Goal: Navigation & Orientation: Find specific page/section

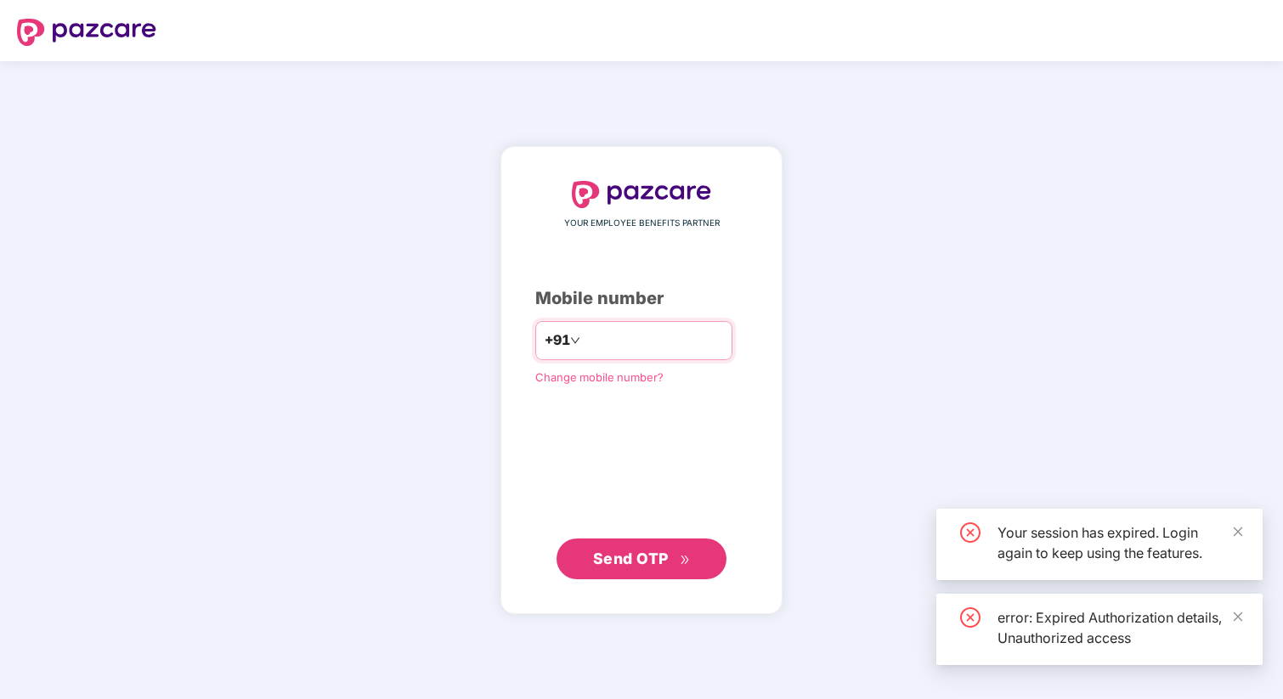
click at [607, 331] on input "number" at bounding box center [653, 340] width 139 height 27
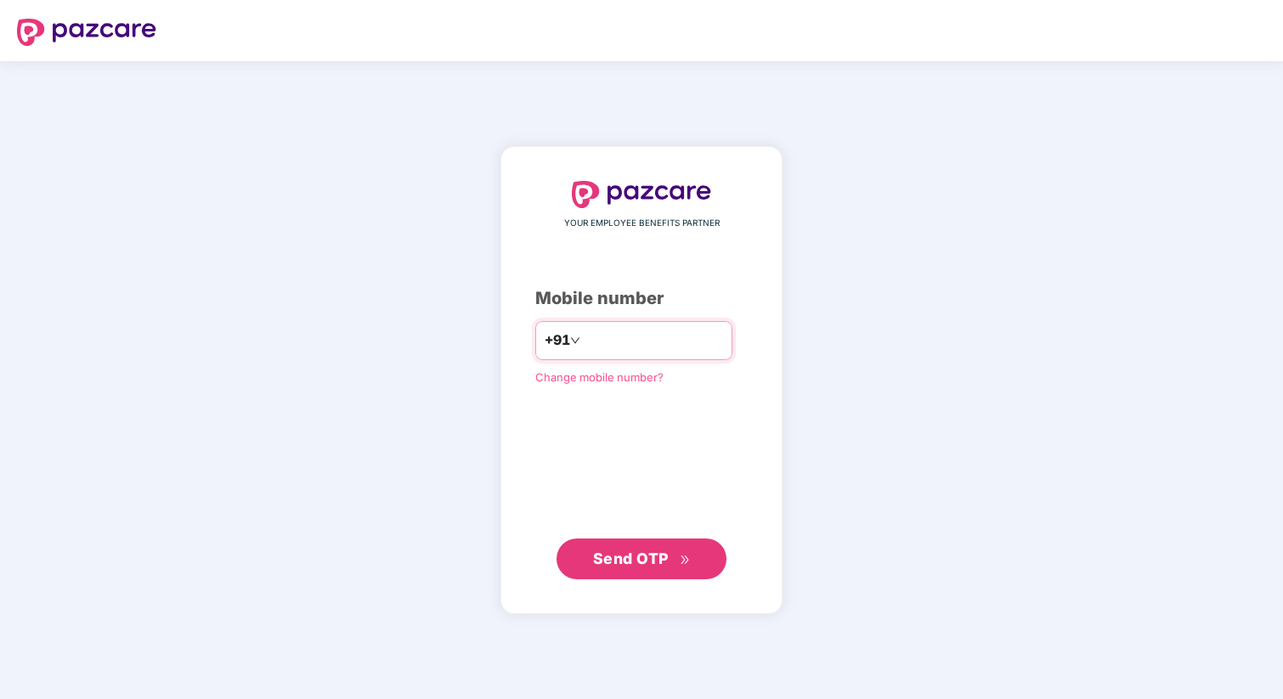
click at [676, 333] on input "number" at bounding box center [653, 340] width 139 height 27
type input "**********"
click at [641, 556] on span "Send OTP" at bounding box center [631, 558] width 76 height 18
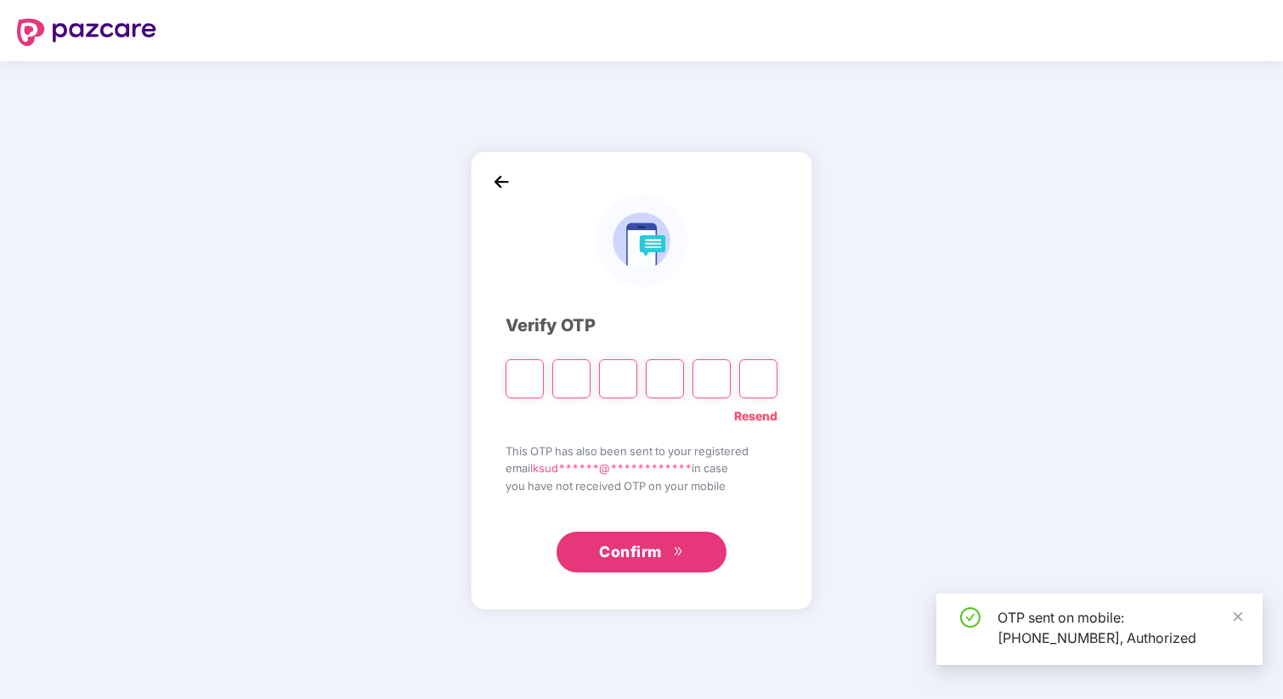
type input "*"
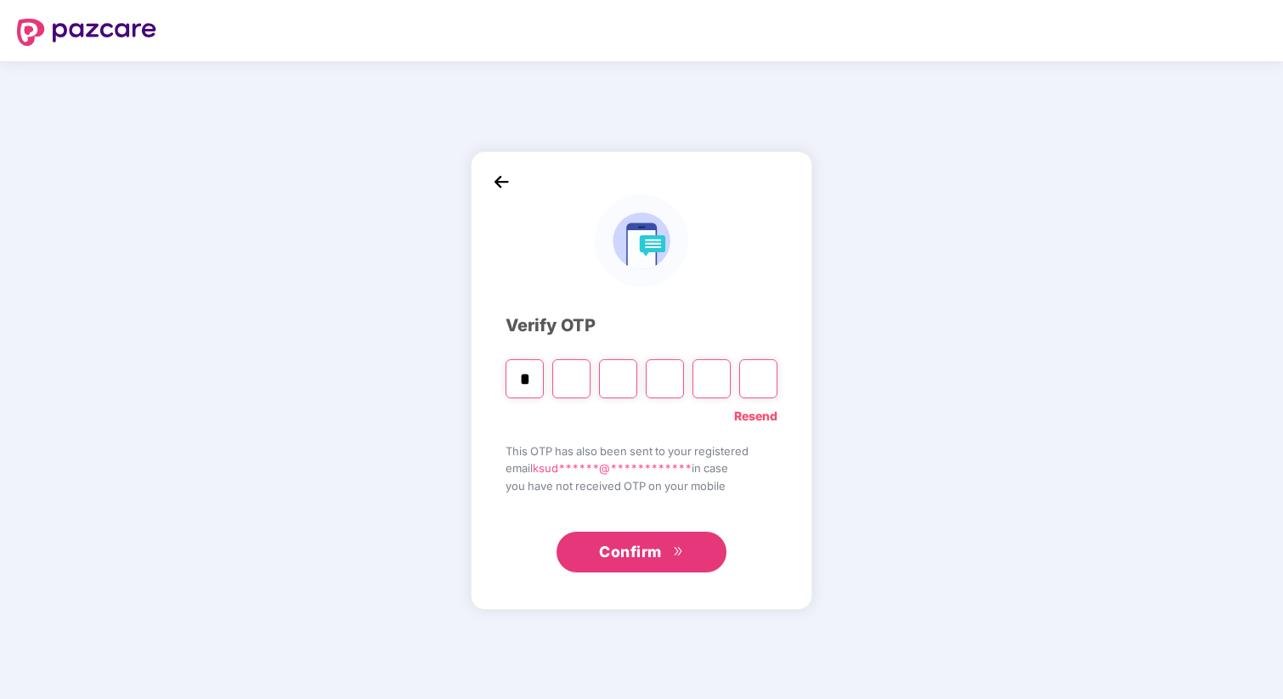
type input "*"
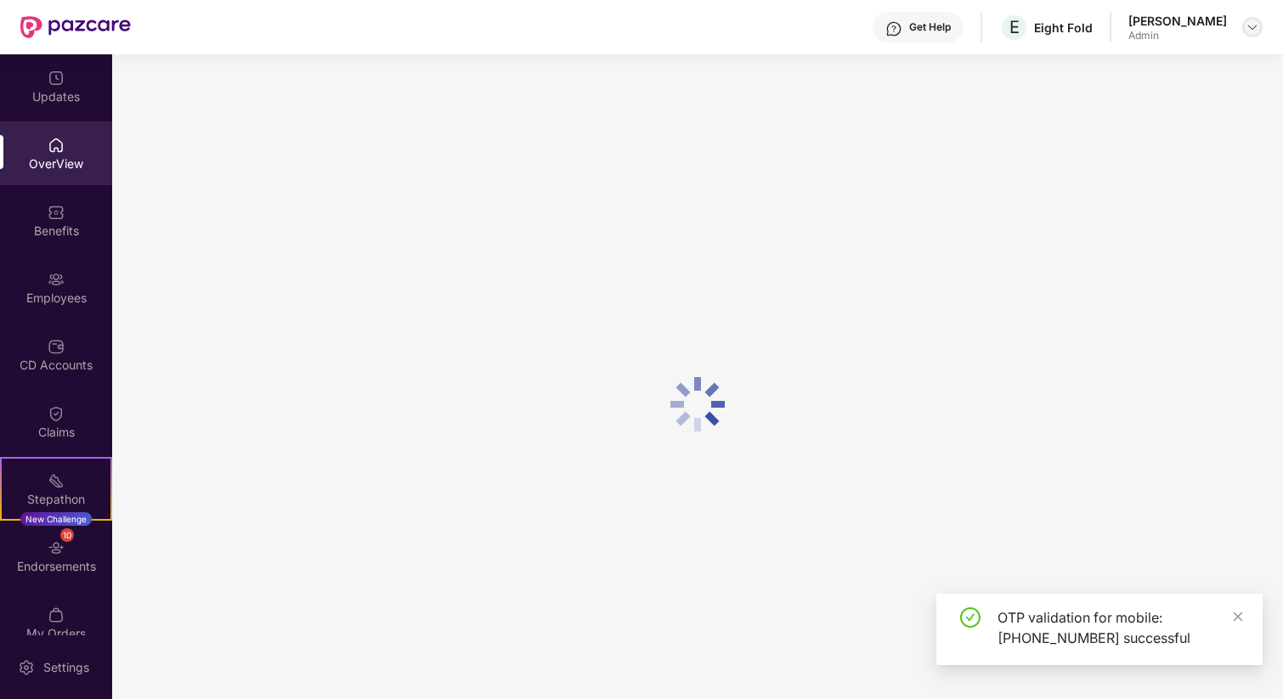
click at [1248, 24] on img at bounding box center [1253, 27] width 14 height 14
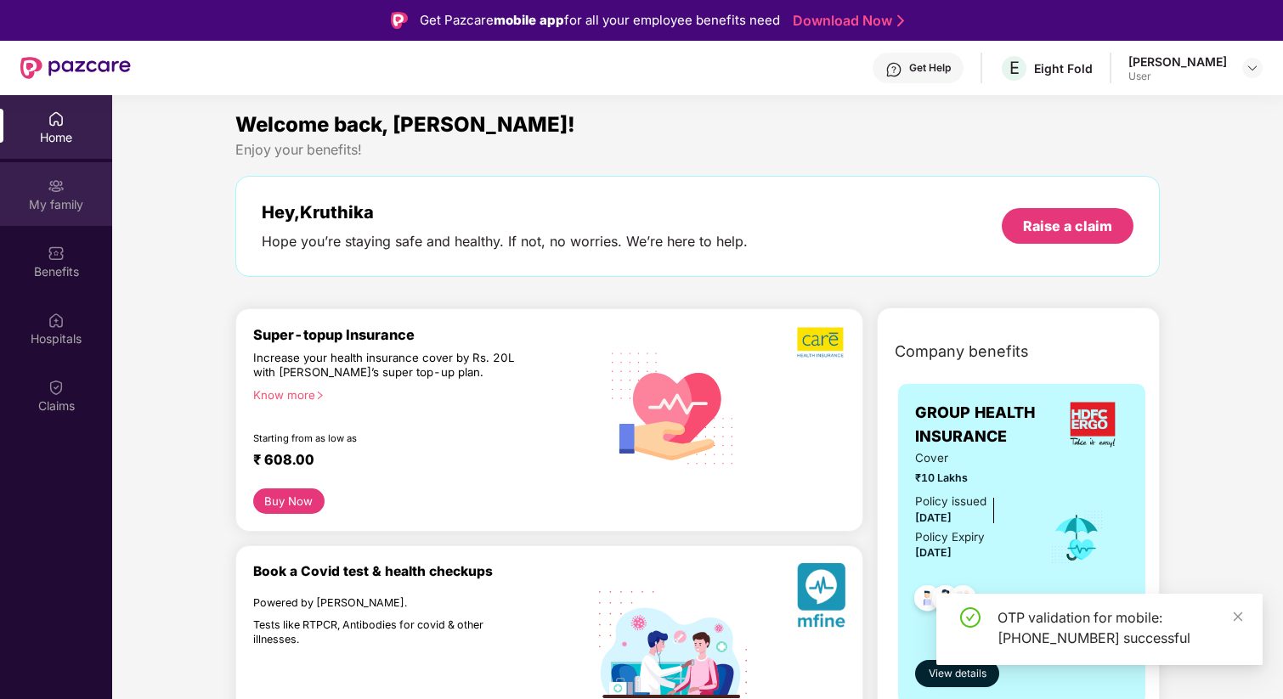
click at [59, 191] on img at bounding box center [56, 186] width 17 height 17
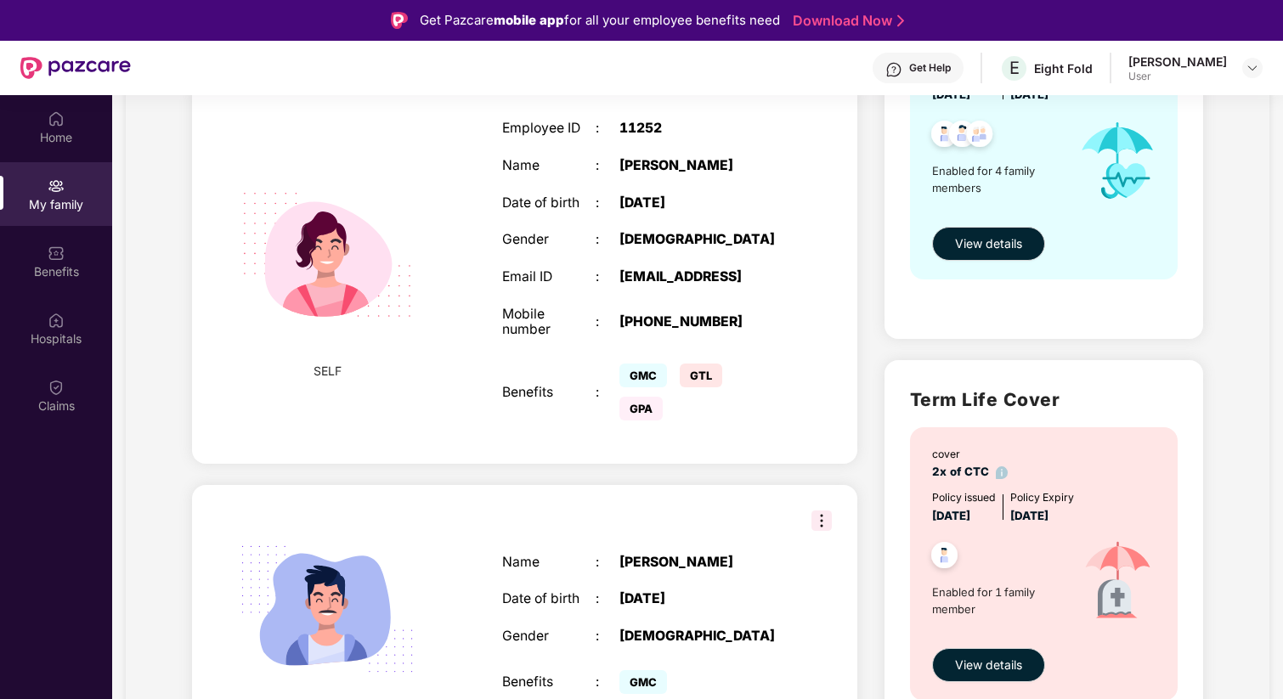
scroll to position [494, 0]
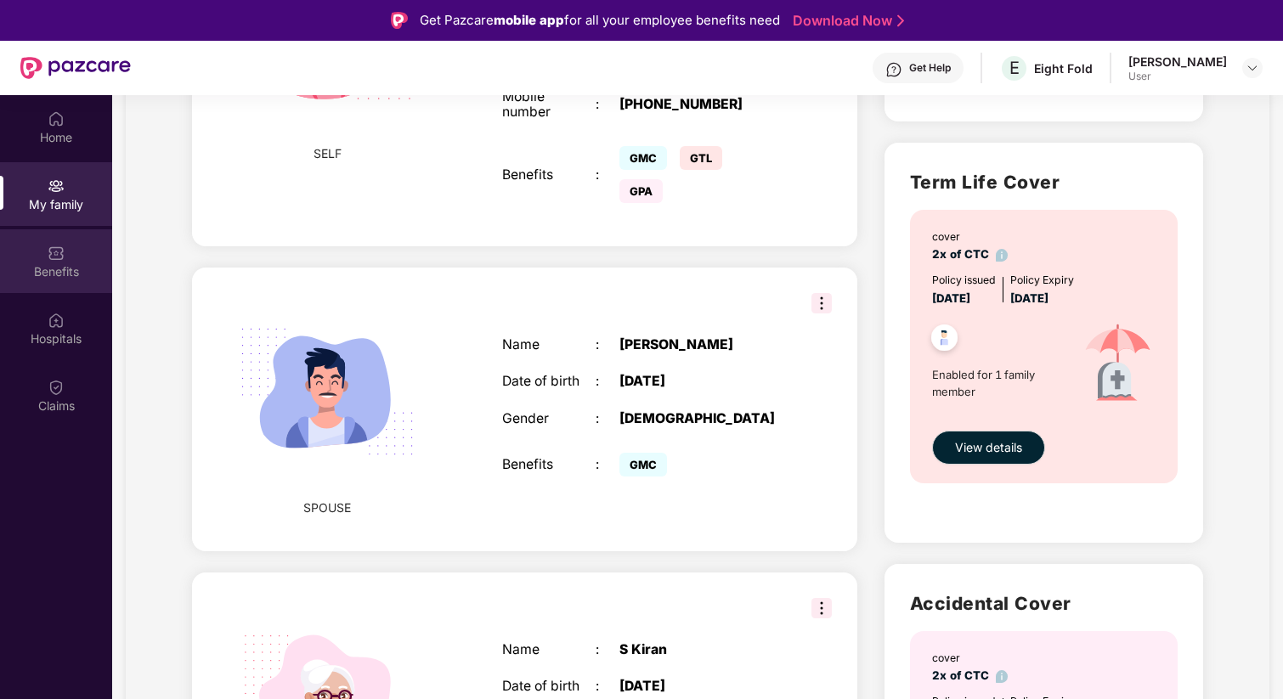
click at [49, 261] on img at bounding box center [56, 253] width 17 height 17
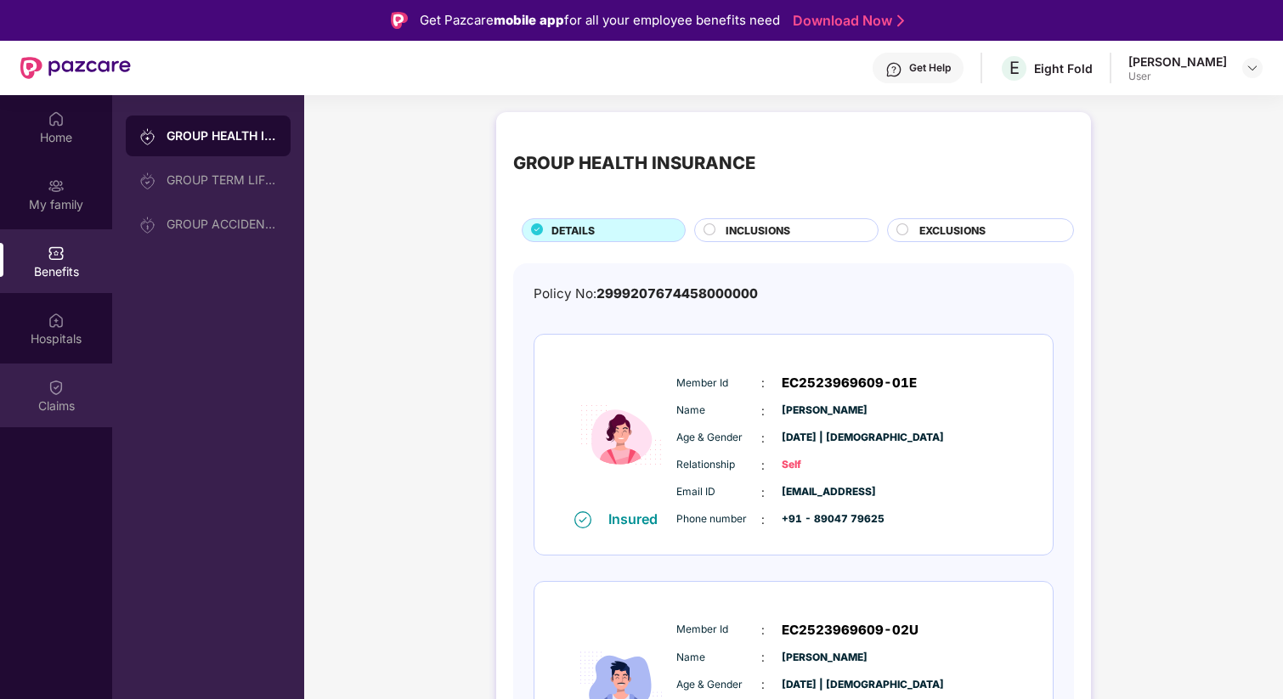
click at [48, 405] on div "Claims" at bounding box center [56, 406] width 112 height 17
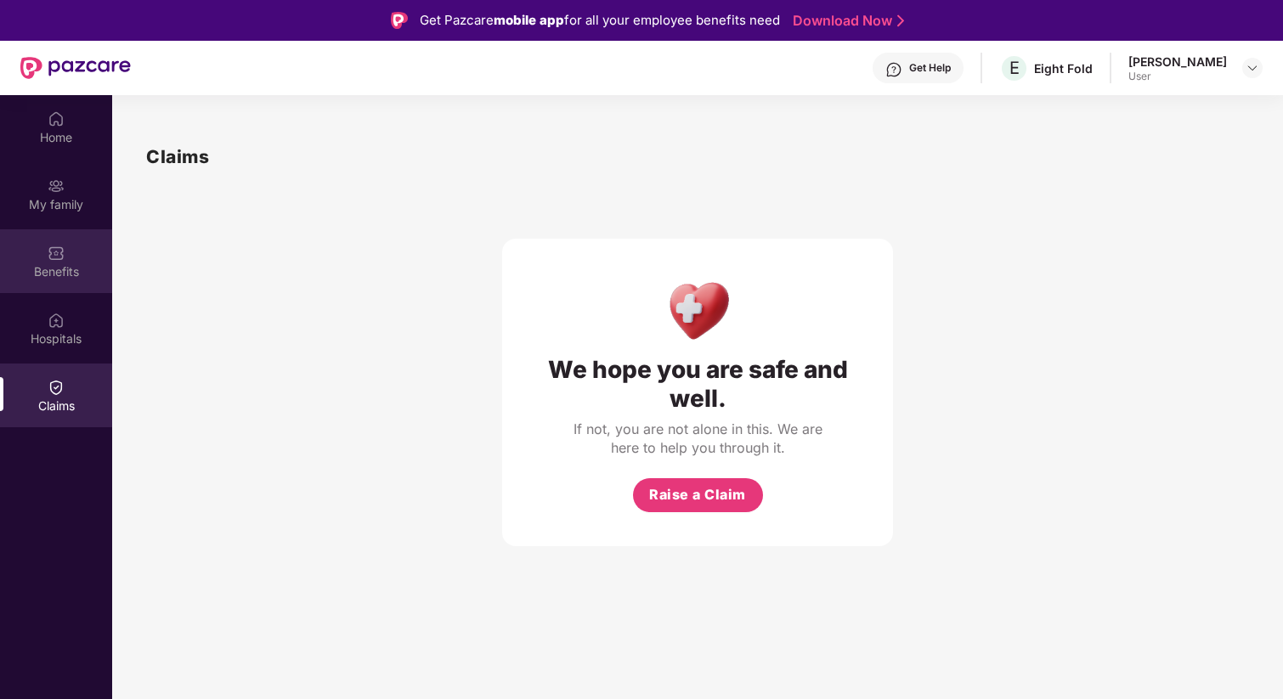
click at [85, 261] on div "Benefits" at bounding box center [56, 261] width 112 height 64
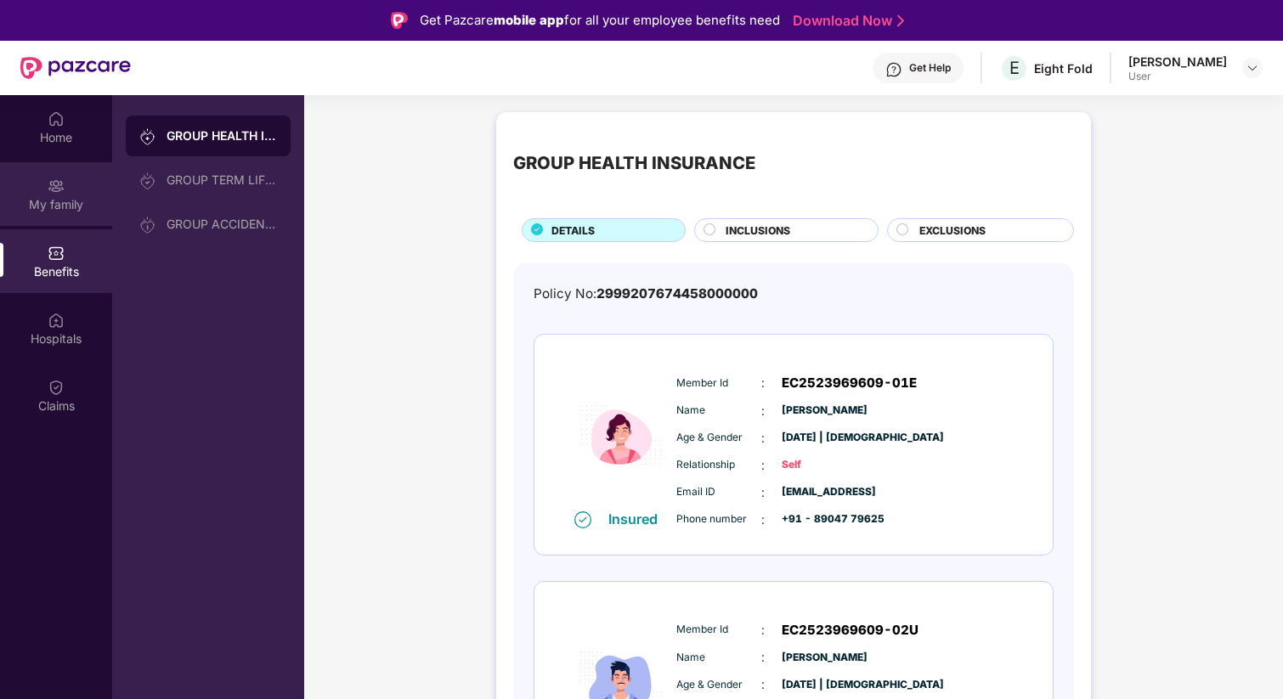
click at [54, 195] on div "My family" at bounding box center [56, 194] width 112 height 64
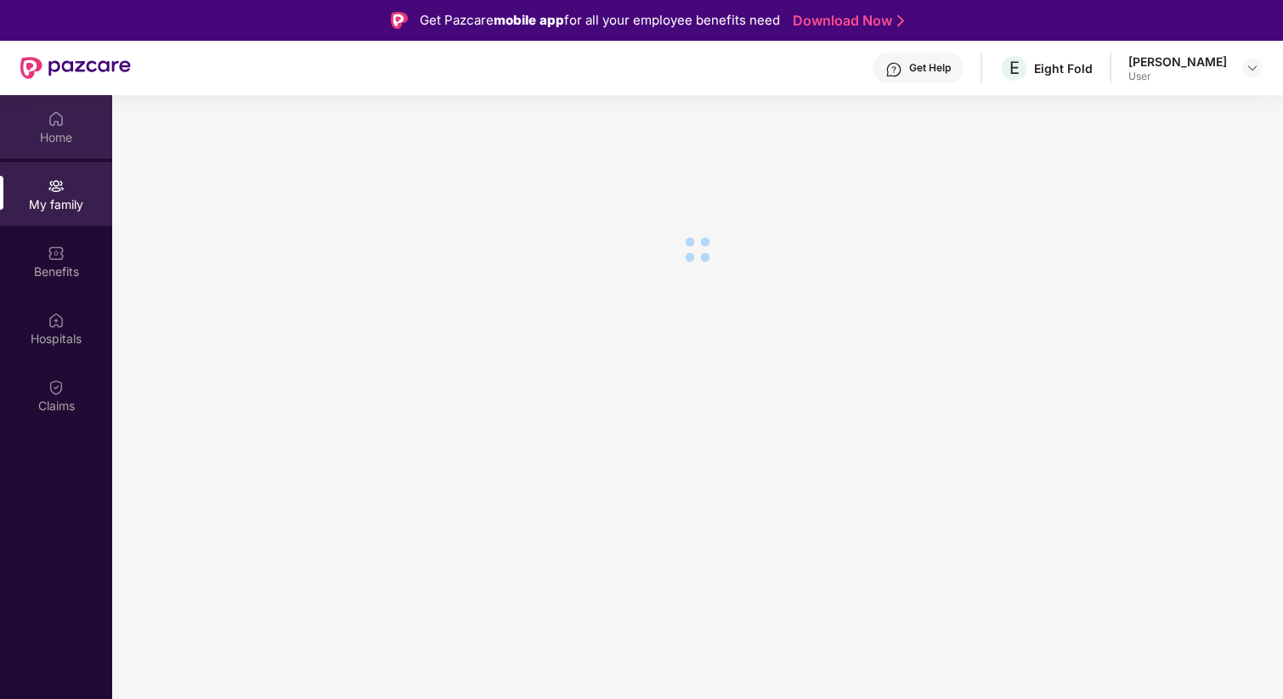
click at [54, 138] on div "Home" at bounding box center [56, 137] width 112 height 17
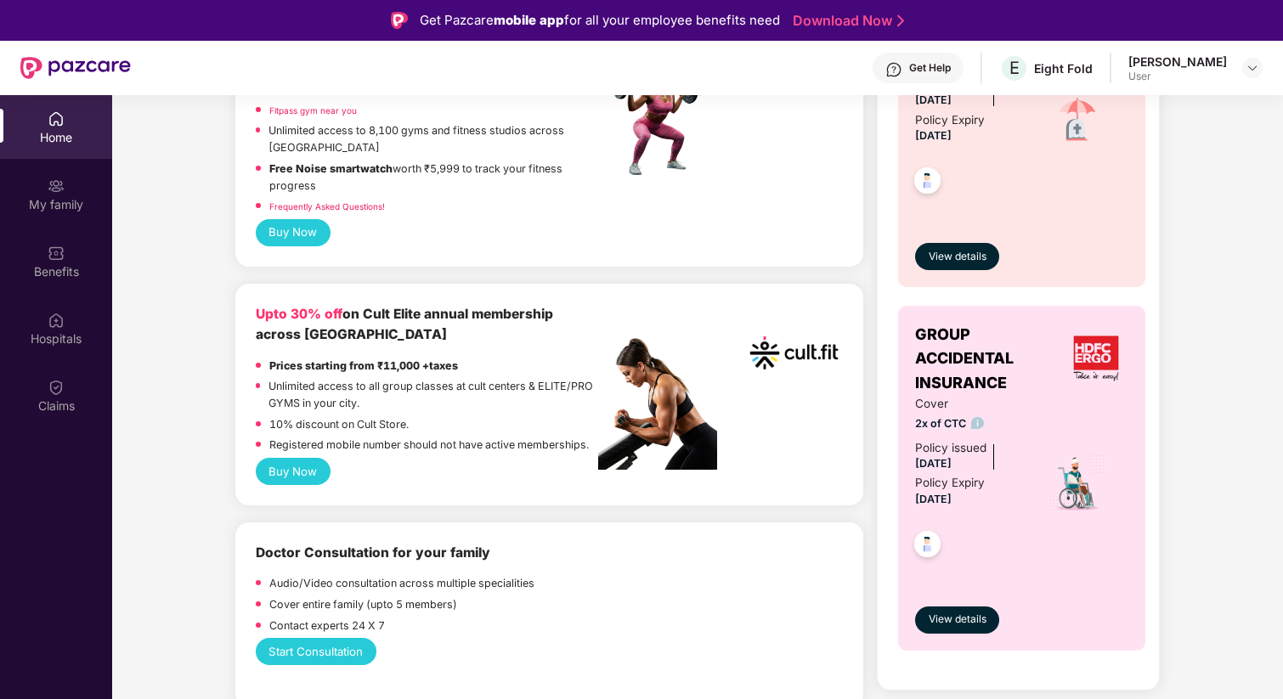
scroll to position [843, 0]
